Goal: Navigation & Orientation: Find specific page/section

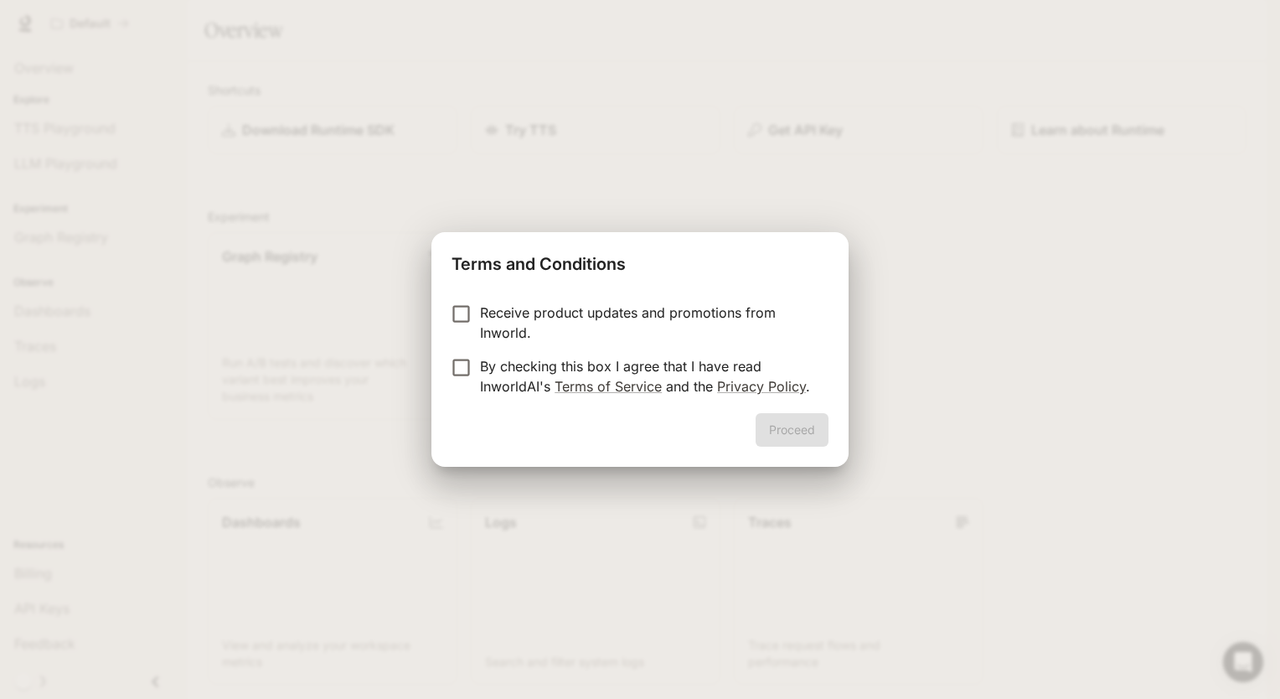
click at [459, 364] on form "Receive product updates and promotions from Inworld. By checking this box I agr…" at bounding box center [640, 349] width 377 height 94
click at [791, 429] on button "Proceed" at bounding box center [792, 430] width 73 height 34
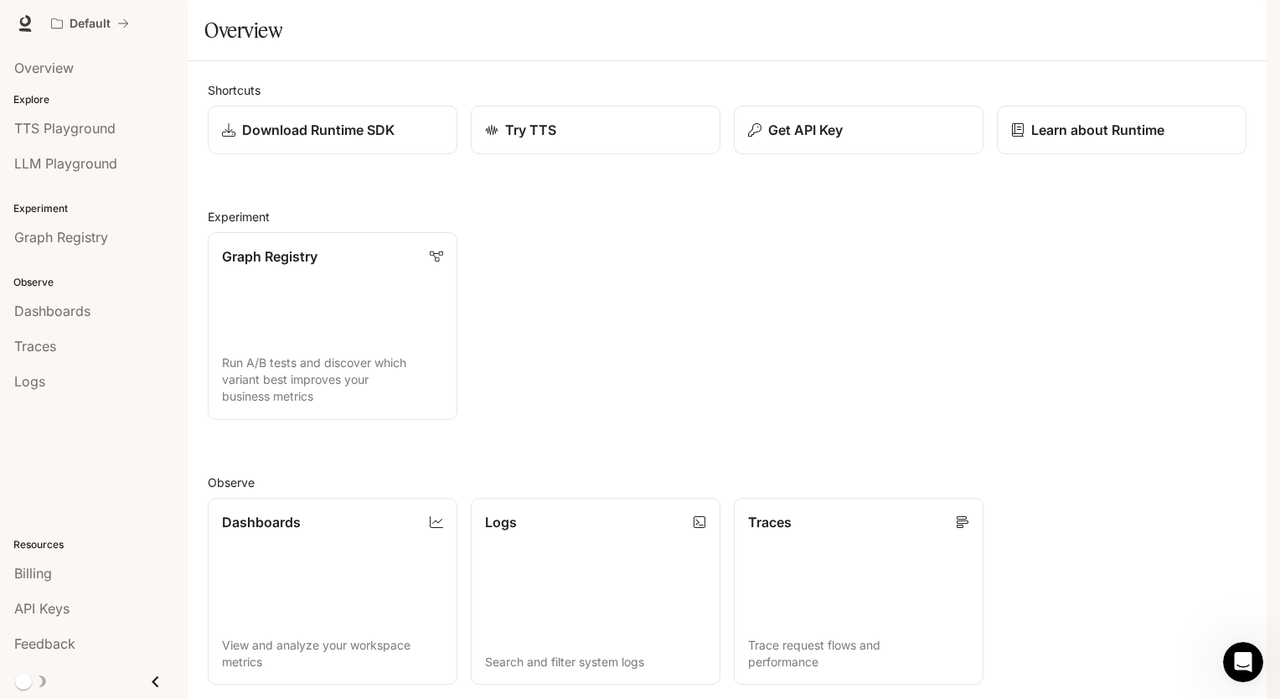
click at [1102, 420] on div "Graph Registry Run A/B tests and discover which variant best improves your busi…" at bounding box center [720, 319] width 1052 height 201
click at [1091, 403] on div "Graph Registry Run A/B tests and discover which variant best improves your busi…" at bounding box center [720, 319] width 1052 height 201
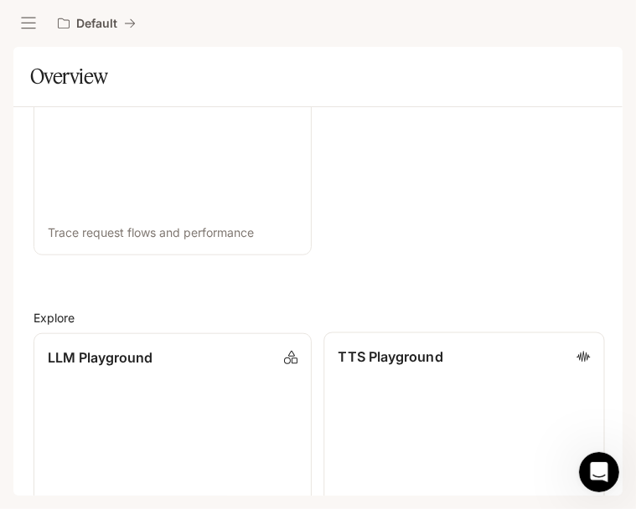
scroll to position [852, 0]
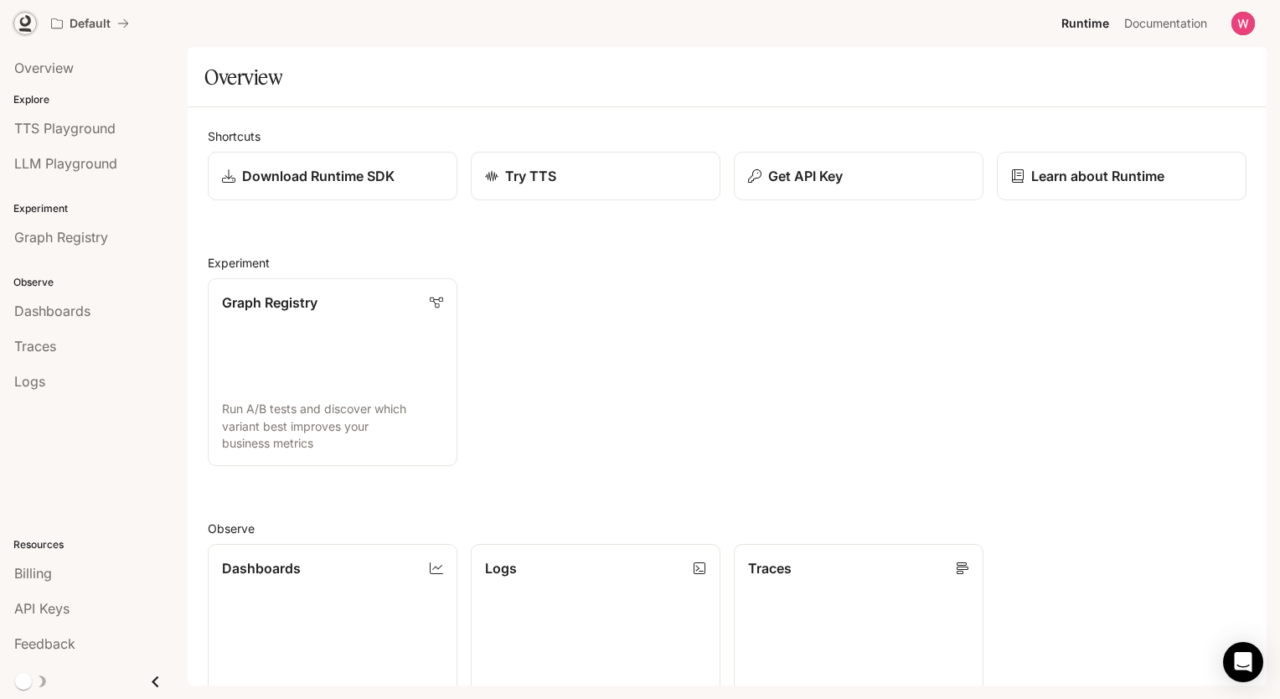
click at [27, 18] on icon at bounding box center [25, 21] width 11 height 12
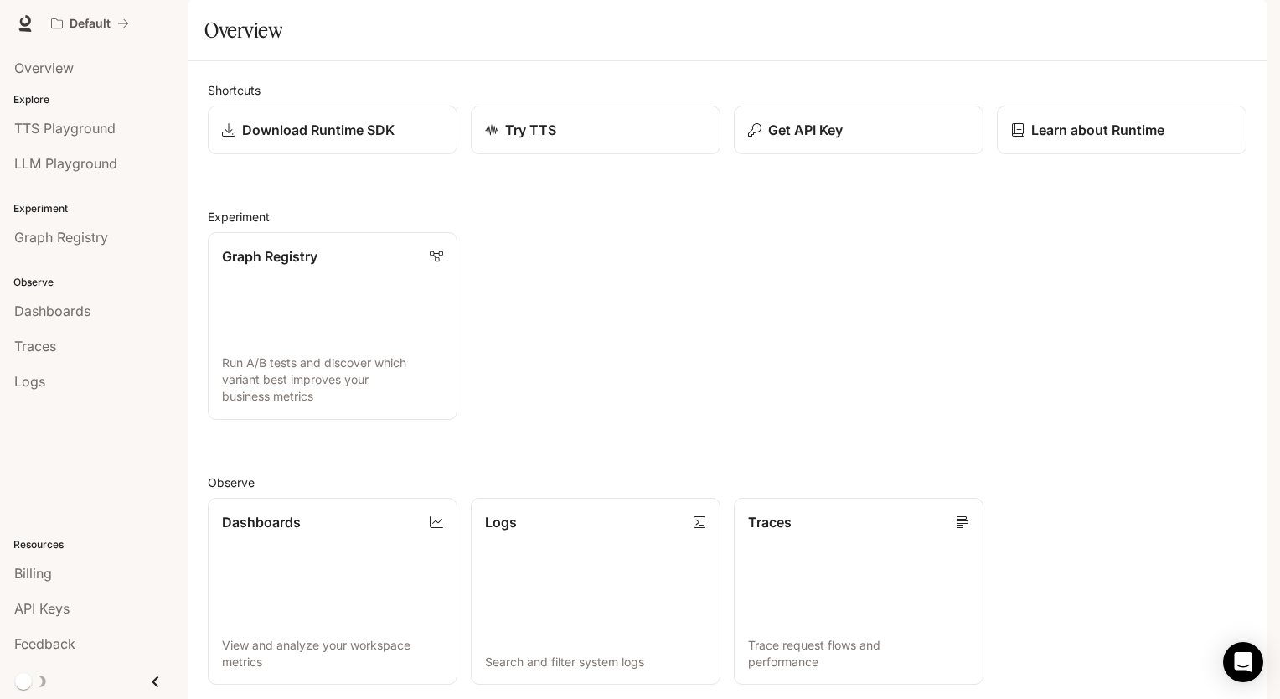
scroll to position [136, 0]
click at [151, 682] on icon "Close drawer" at bounding box center [155, 681] width 23 height 23
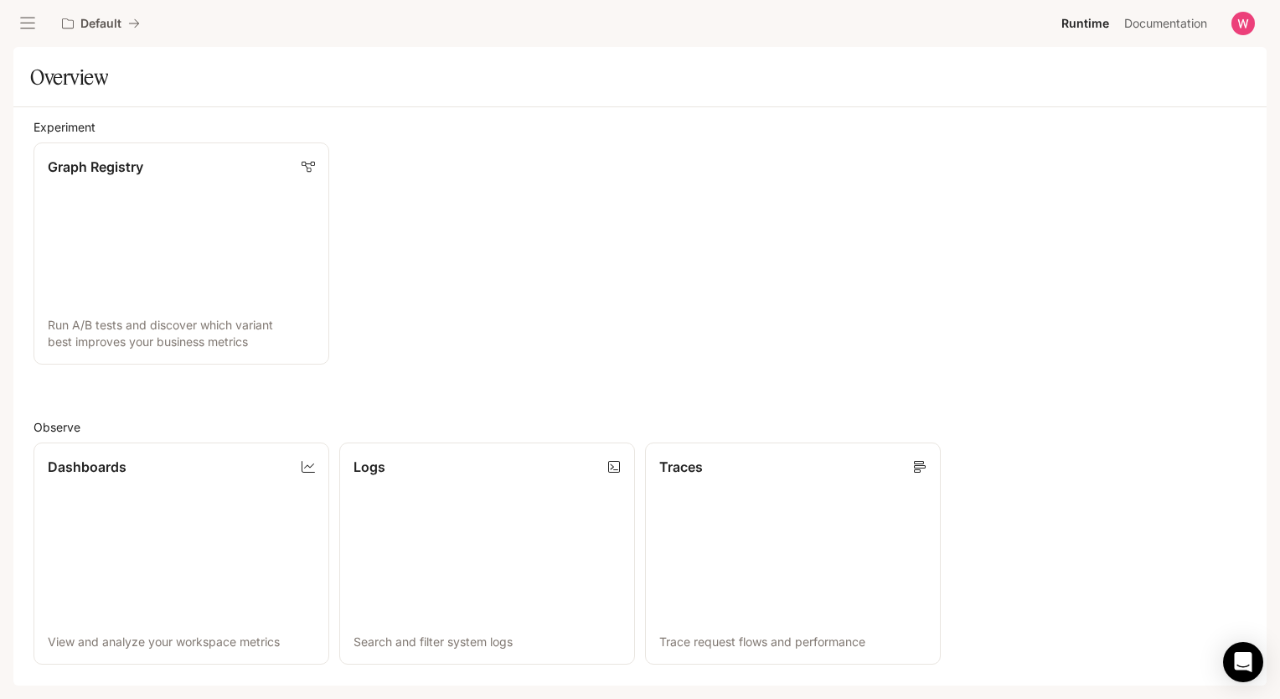
click at [28, 22] on icon "open drawer" at bounding box center [27, 24] width 15 height 12
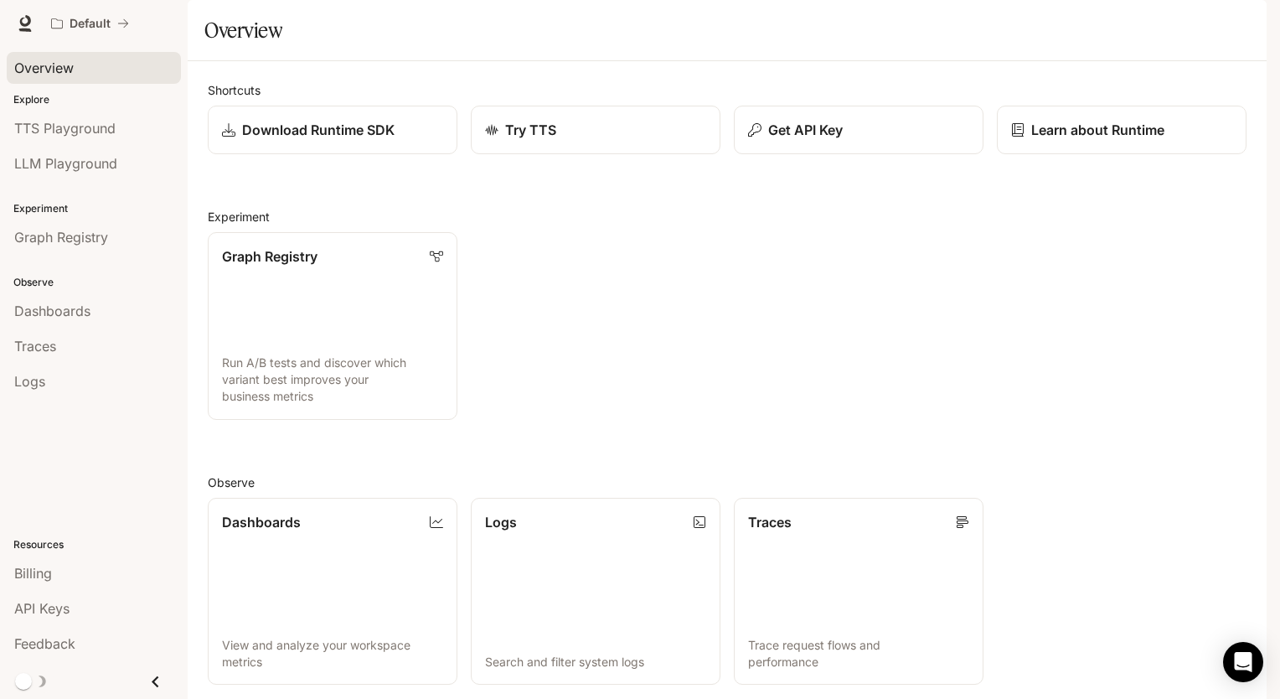
click at [47, 72] on span "Overview" at bounding box center [43, 68] width 59 height 20
click at [352, 347] on link "Graph Registry Run A/B tests and discover which variant best improves your busi…" at bounding box center [333, 325] width 252 height 189
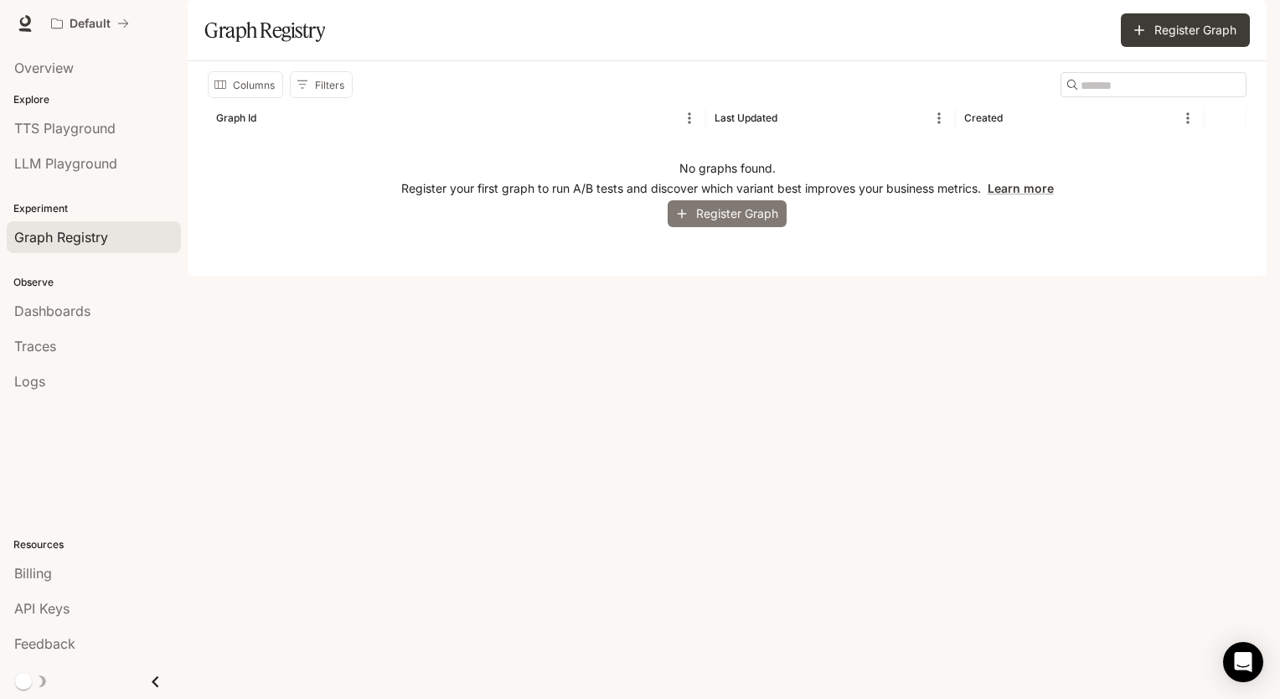
click at [725, 228] on button "Register Graph" at bounding box center [727, 214] width 119 height 28
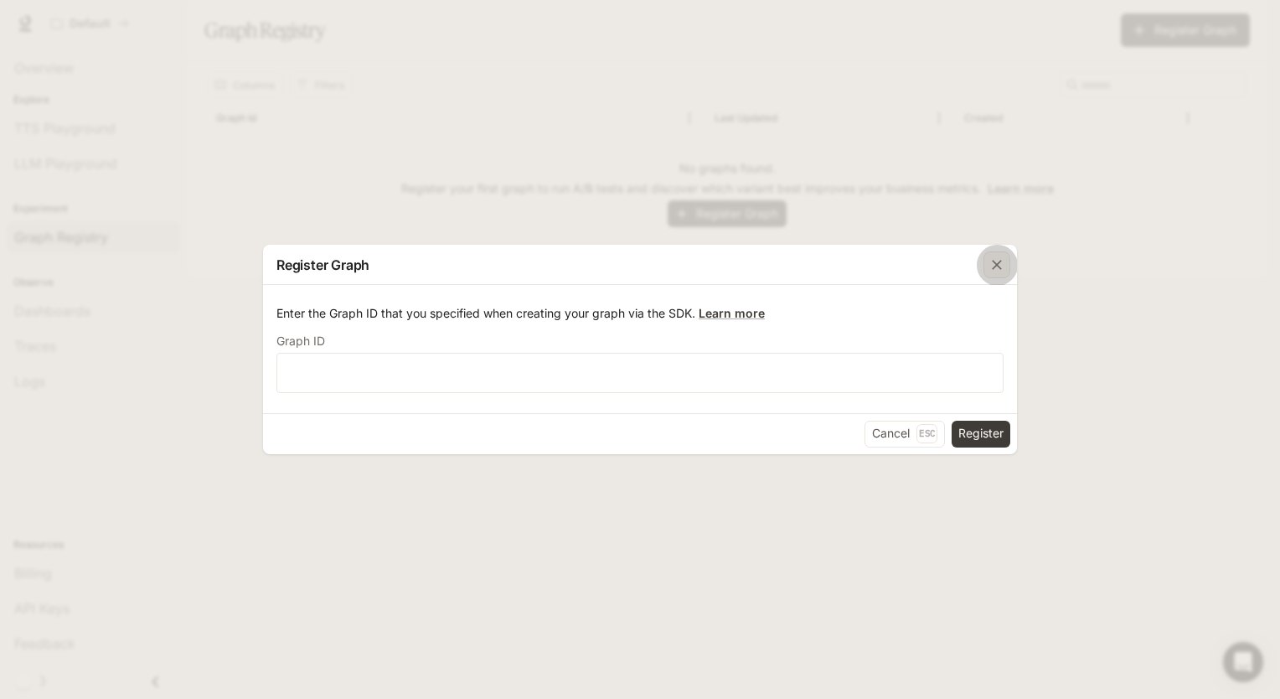
click at [979, 263] on button "button" at bounding box center [997, 265] width 40 height 40
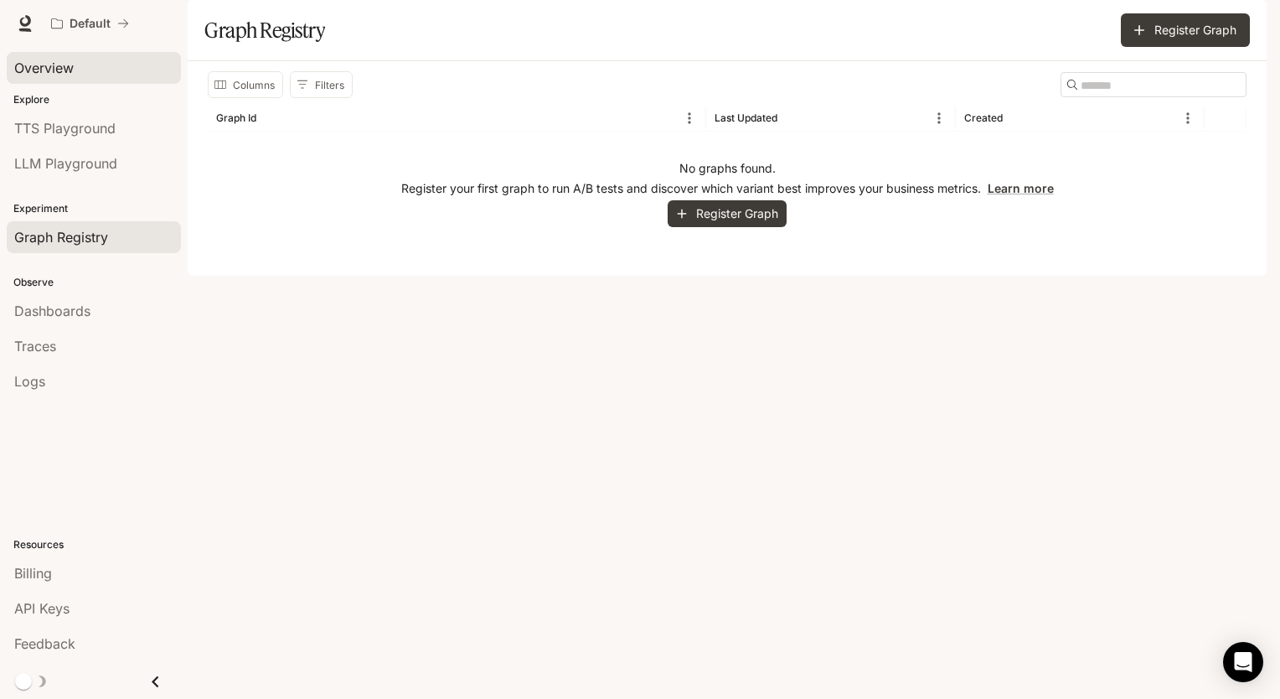
click at [48, 69] on span "Overview" at bounding box center [43, 68] width 59 height 20
